Goal: Information Seeking & Learning: Learn about a topic

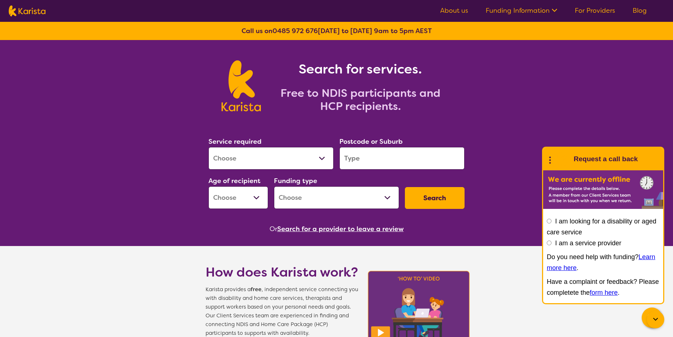
click at [534, 8] on link "Funding Information" at bounding box center [521, 10] width 72 height 9
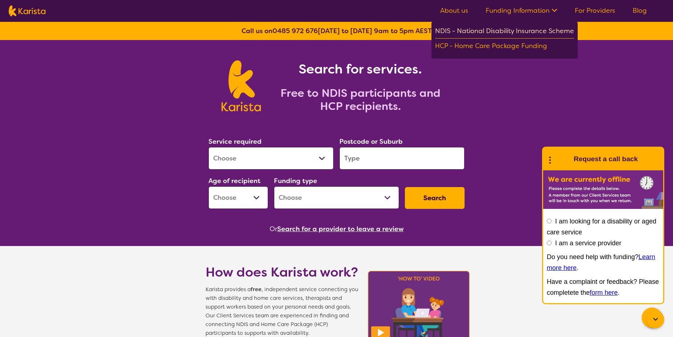
click at [519, 29] on div "NDIS - National Disability Insurance Scheme" at bounding box center [504, 31] width 139 height 13
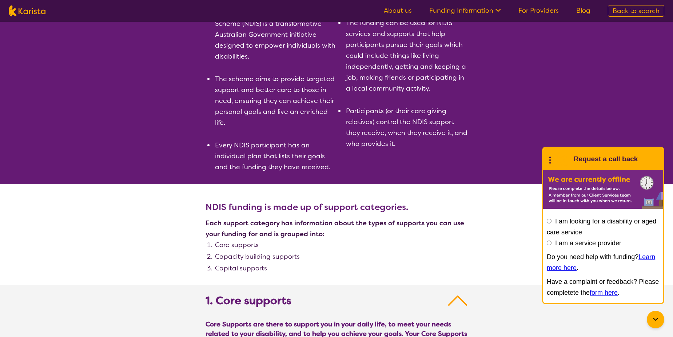
scroll to position [36, 0]
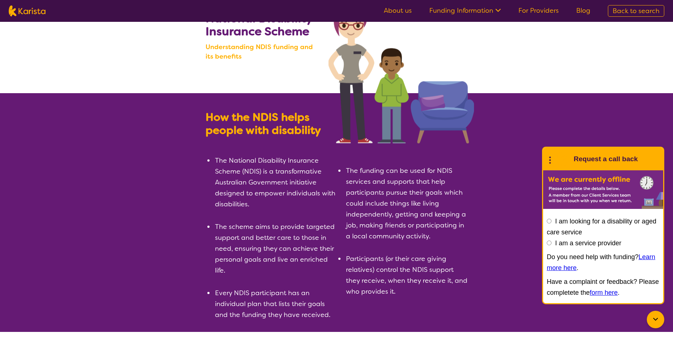
click at [534, 9] on link "For Providers" at bounding box center [538, 10] width 40 height 9
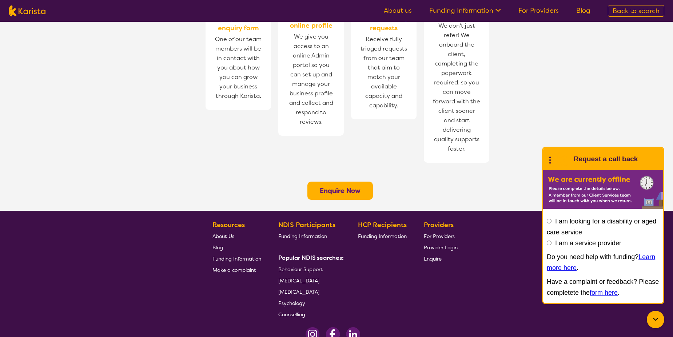
scroll to position [540, 0]
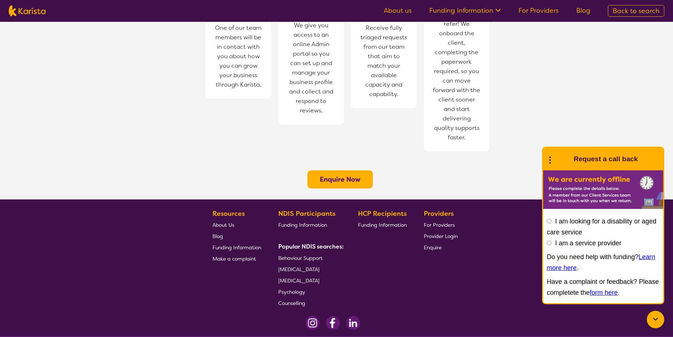
click at [650, 104] on section "How does [PERSON_NAME] work for Providers? 1 Complete the enquiry form One of o…" at bounding box center [336, 39] width 673 height 321
click at [307, 255] on span "Behaviour Support" at bounding box center [300, 258] width 44 height 7
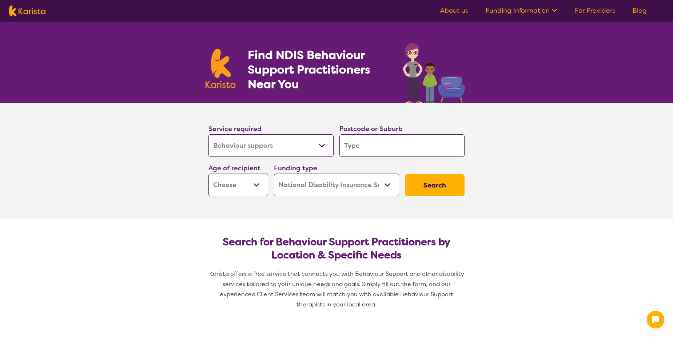
select select "Behaviour support"
select select "NDIS"
select select "Behaviour support"
select select "NDIS"
